Goal: Transaction & Acquisition: Purchase product/service

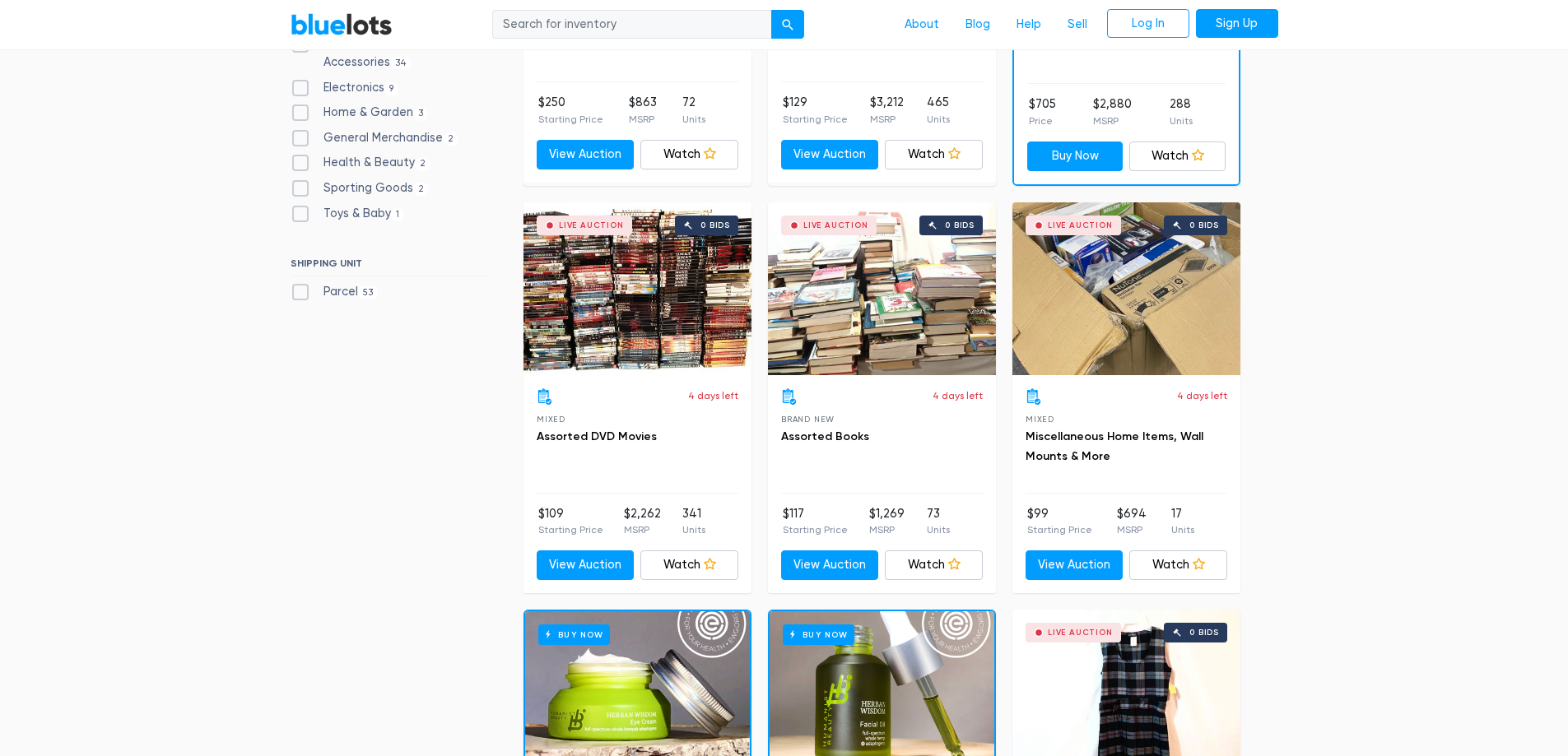
scroll to position [494, 0]
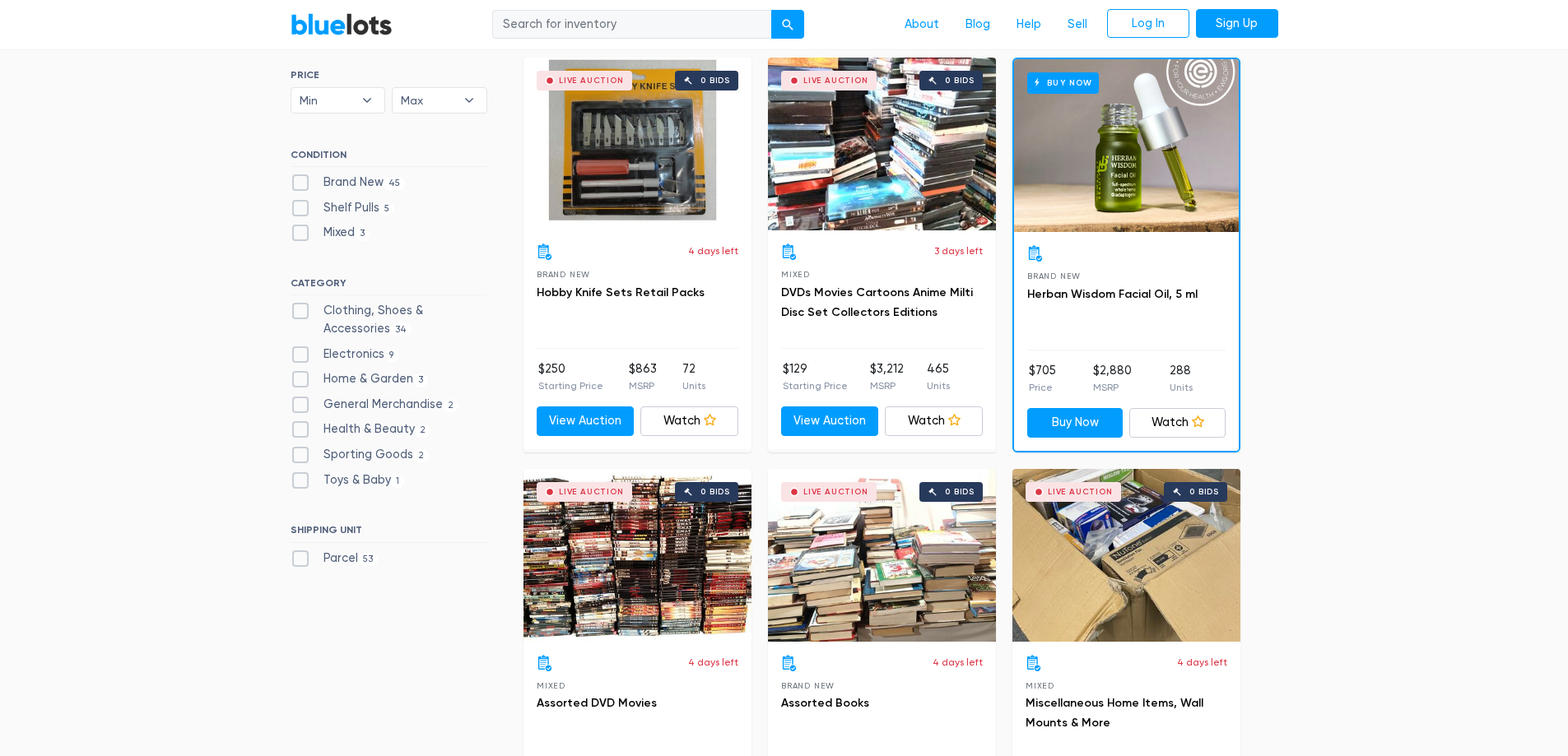
click at [376, 305] on label "Clothing, Shoes & Accessories 34" at bounding box center [389, 319] width 197 height 35
click at [302, 305] on Accessories"] "Clothing, Shoes & Accessories 34" at bounding box center [296, 307] width 11 height 11
checkbox Accessories"] "true"
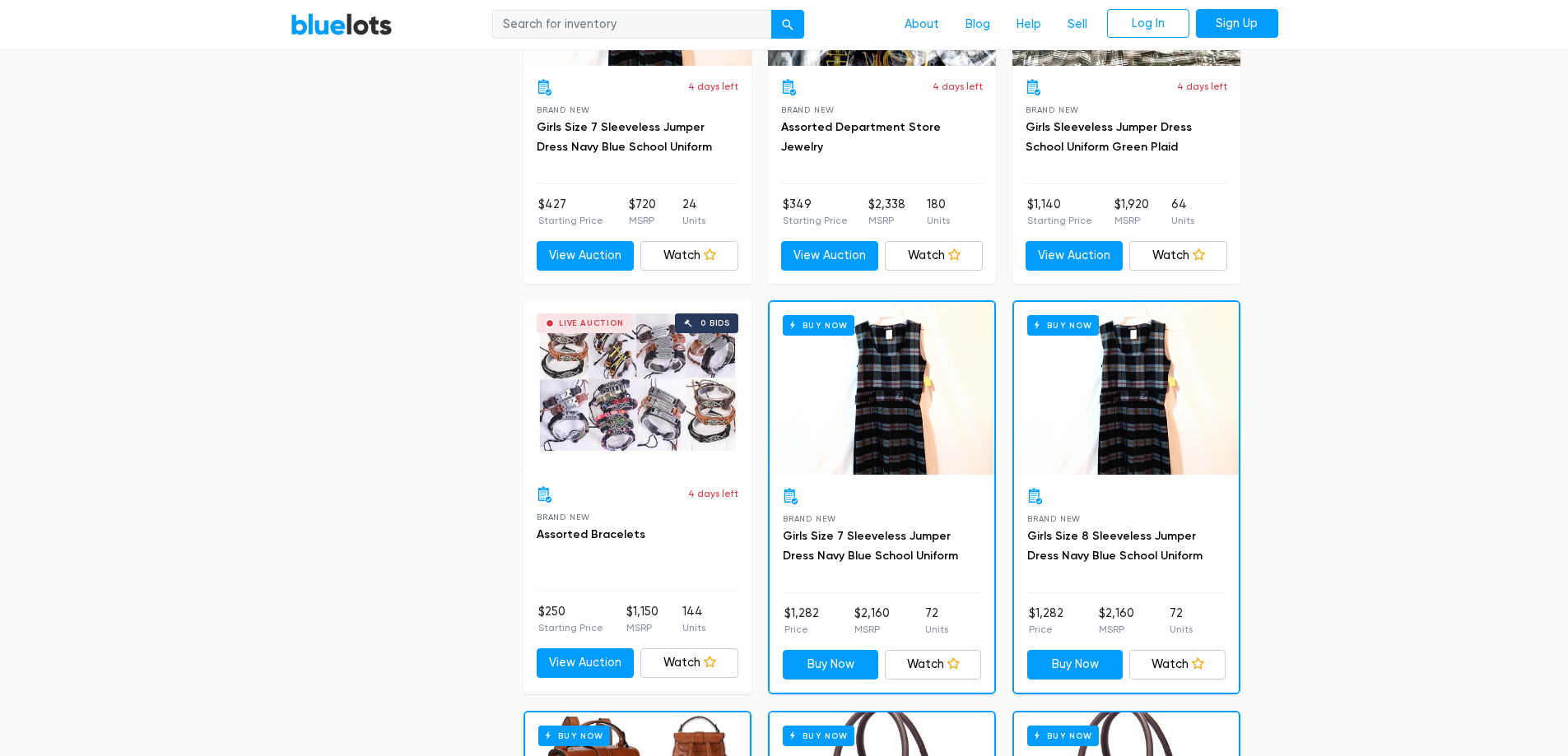
scroll to position [1152, 0]
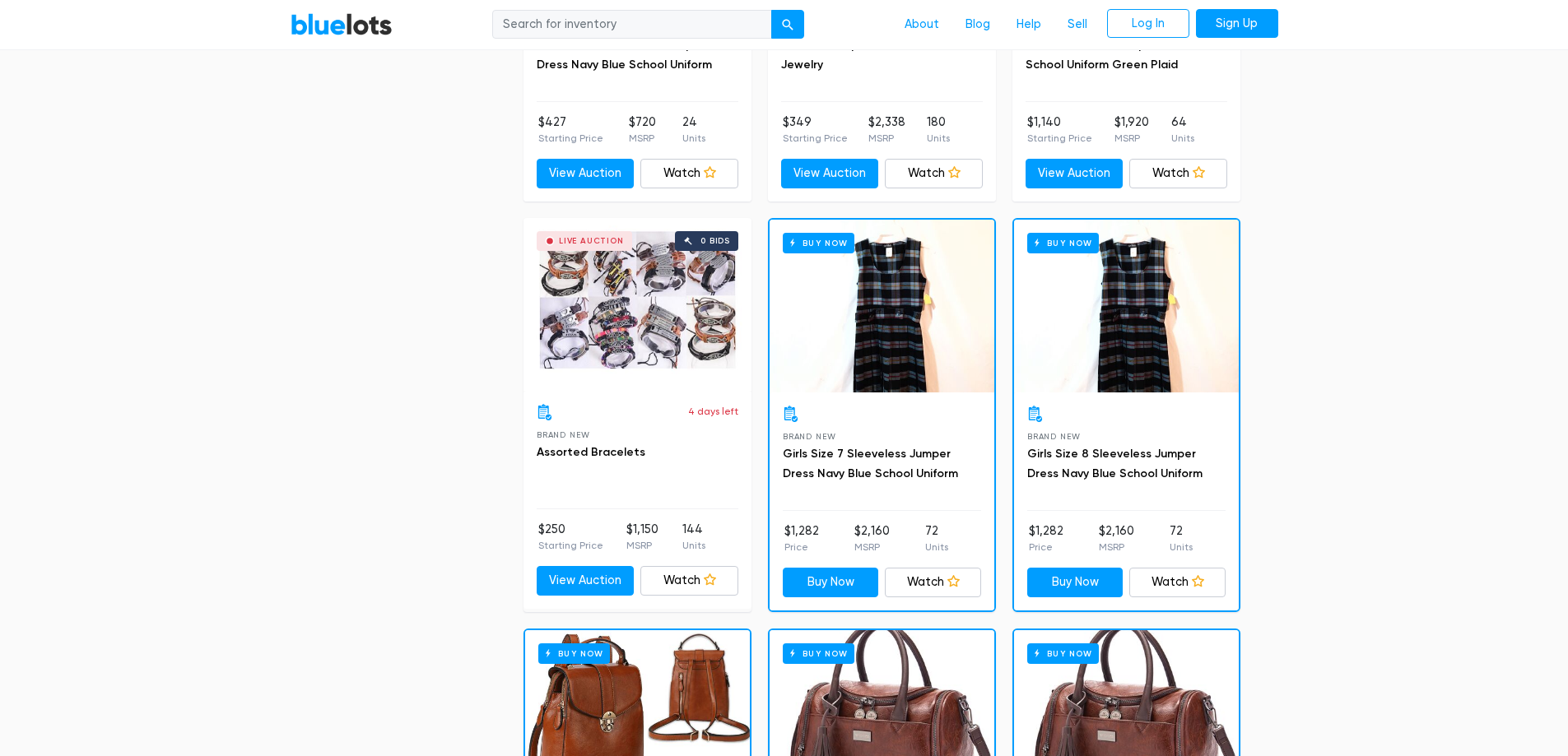
click at [948, 319] on div "Buy Now" at bounding box center [882, 306] width 225 height 173
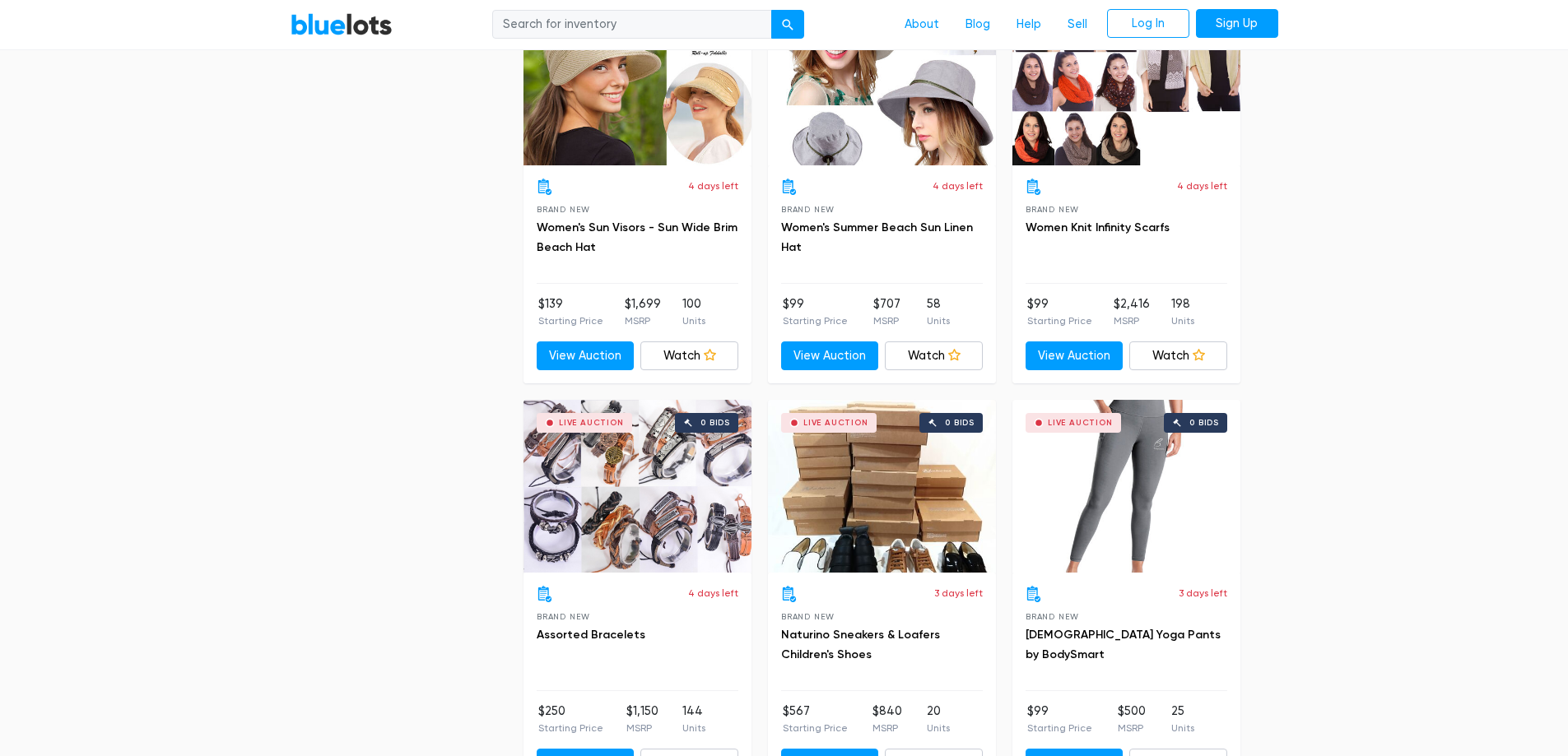
scroll to position [2304, 0]
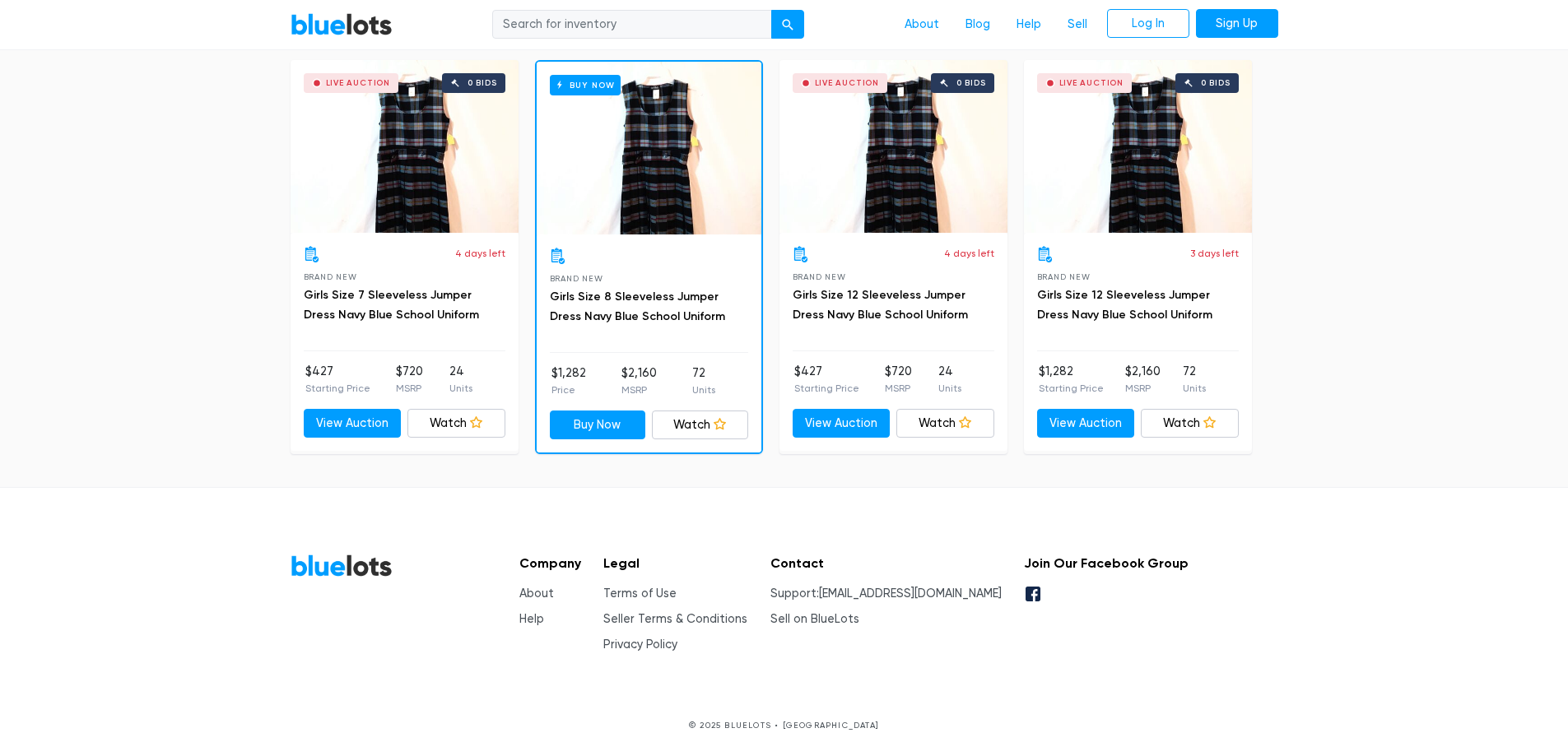
scroll to position [460, 0]
